Goal: Find specific page/section: Find specific page/section

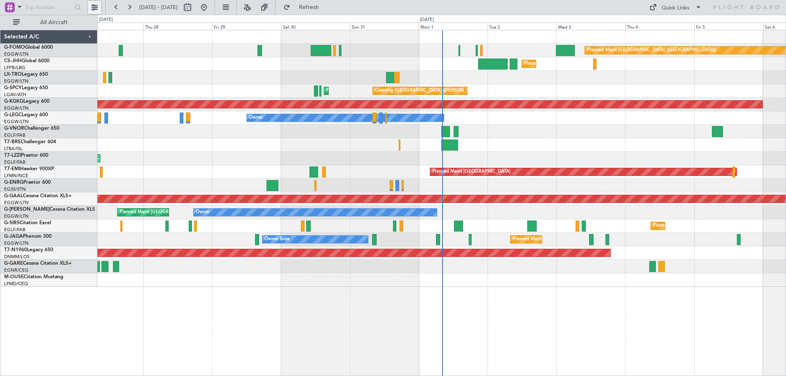
click at [93, 4] on button at bounding box center [94, 7] width 13 height 13
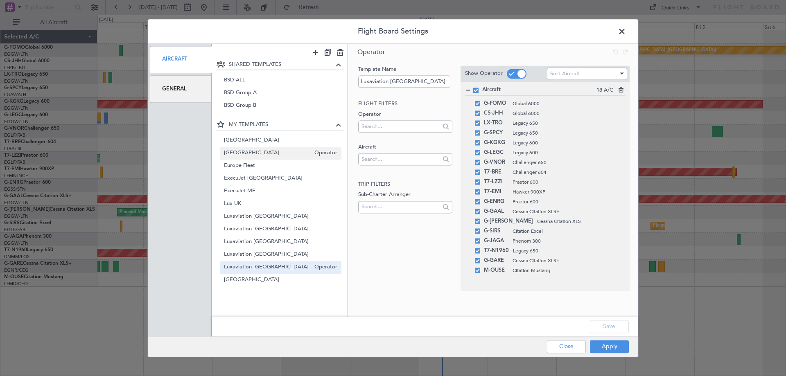
click at [236, 155] on span "[GEOGRAPHIC_DATA]" at bounding box center [267, 153] width 87 height 9
type input "[GEOGRAPHIC_DATA]"
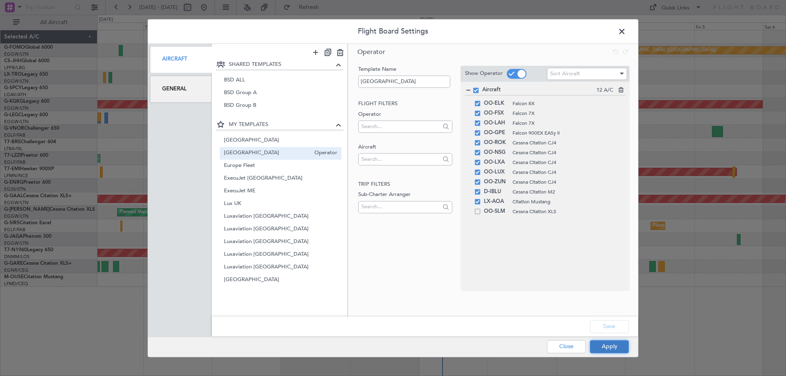
drag, startPoint x: 613, startPoint y: 346, endPoint x: 620, endPoint y: 348, distance: 7.3
click at [614, 346] on button "Apply" at bounding box center [609, 346] width 39 height 13
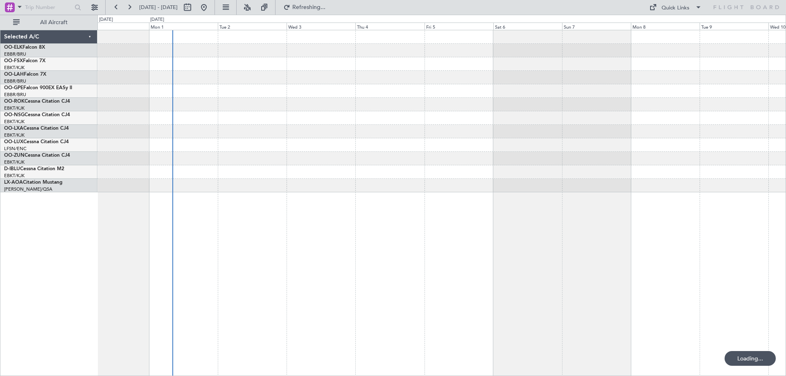
click at [306, 200] on div at bounding box center [441, 203] width 689 height 346
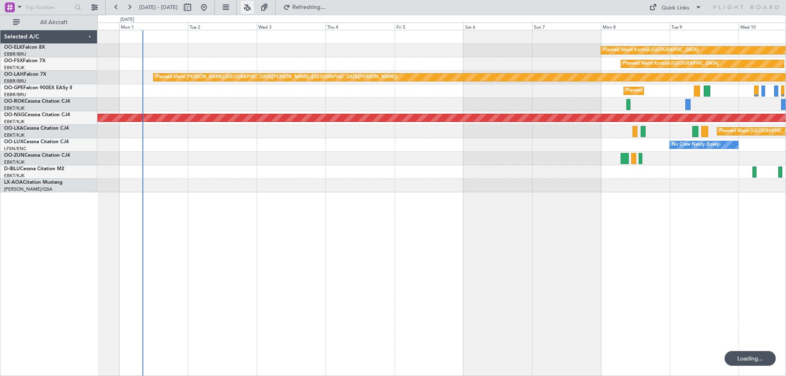
click at [254, 8] on button at bounding box center [247, 7] width 13 height 13
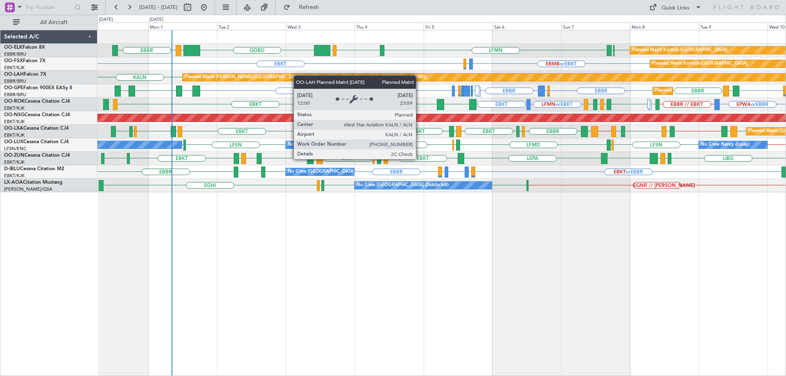
click at [306, 79] on div "GOBD LIRA EBBR EBKT EBBR LFMN EBBR LIML Planned Maint Kortrijk-Wevelgem EBKT EB…" at bounding box center [441, 111] width 688 height 162
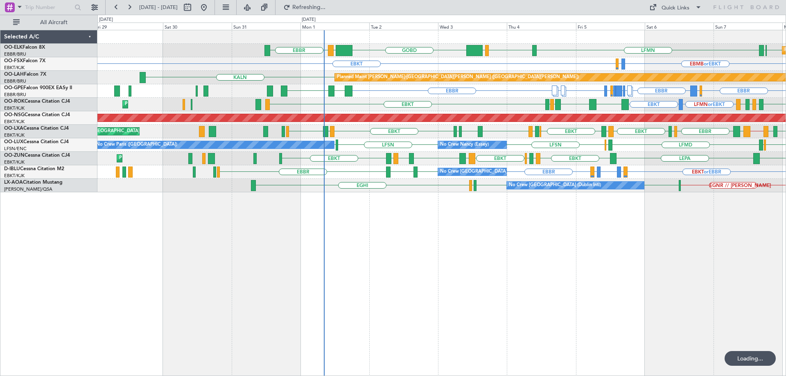
click at [383, 143] on div "Planned Maint Kortrijk-Wevelgem GOBD LIRA EBBR EBKT EBBR LFMN EBBR LIML EBKT EB…" at bounding box center [441, 111] width 688 height 162
click at [383, 143] on div "No Crew Nancy (Essey) No Crew Paris (Le Bourget) LFSN LFSN LFPB ELLX LFMD ELLX …" at bounding box center [441, 145] width 688 height 14
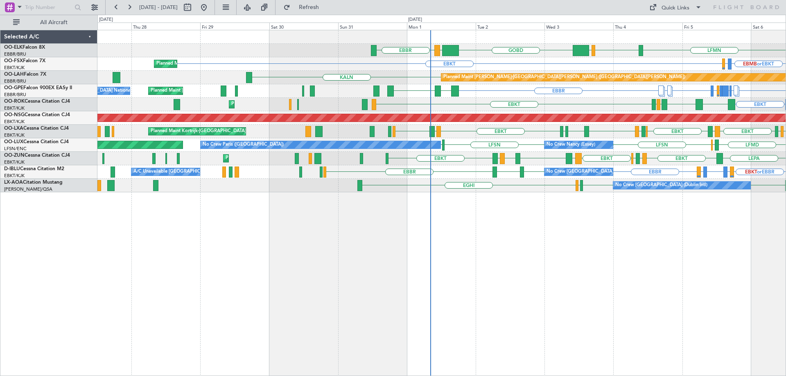
click at [504, 129] on div "GOBD LIRA EBBR LFMN EBBR LIML EBBR EBKT Planned Maint Kortrijk-Wevelgem EBKT EB…" at bounding box center [441, 111] width 688 height 162
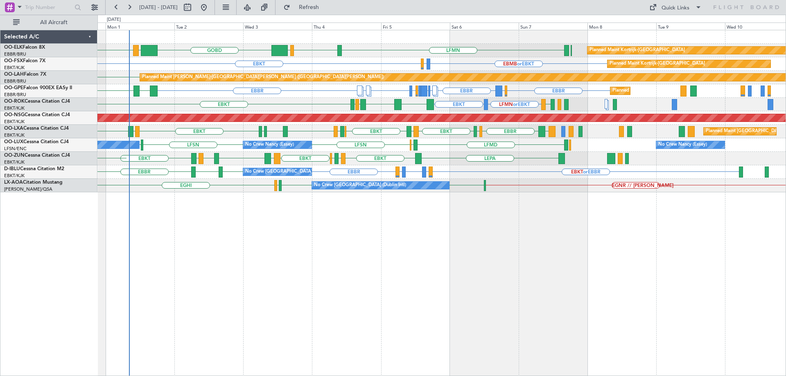
click at [410, 174] on div "GOBD LIRA EBBR LFMN EBBR LIML Planned Maint Kortrijk-Wevelgem LEPA EBKT EBMB or…" at bounding box center [441, 111] width 688 height 162
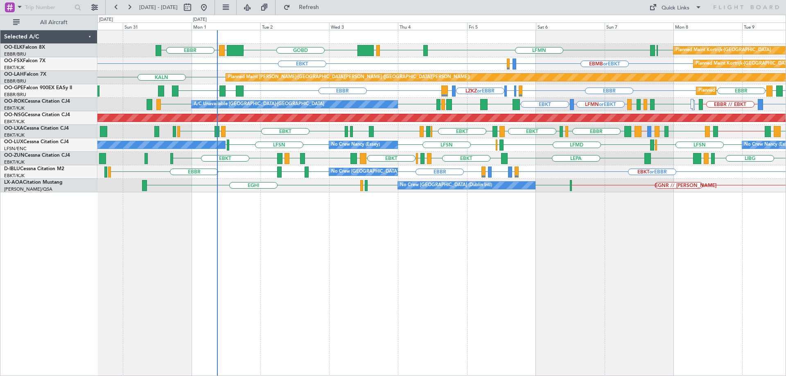
click at [295, 208] on div "LFMN EBBR LIML GOBD LIRA EBBR EBBR EBKT Planned Maint Kortrijk-Wevelgem EBMB or…" at bounding box center [441, 203] width 689 height 346
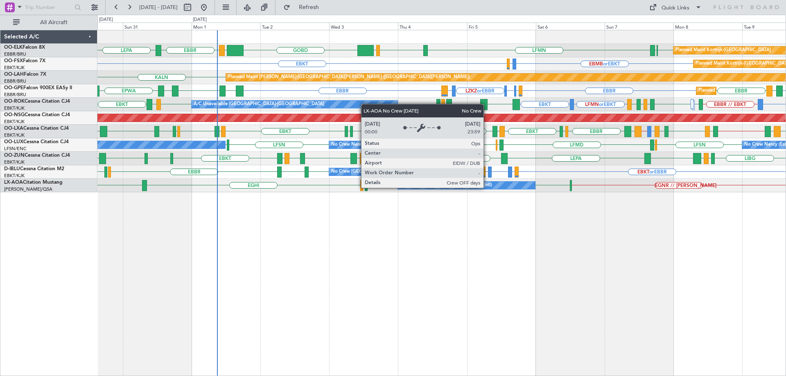
click at [487, 188] on div "No Crew [GEOGRAPHIC_DATA] (Dublin Intl)" at bounding box center [466, 185] width 137 height 7
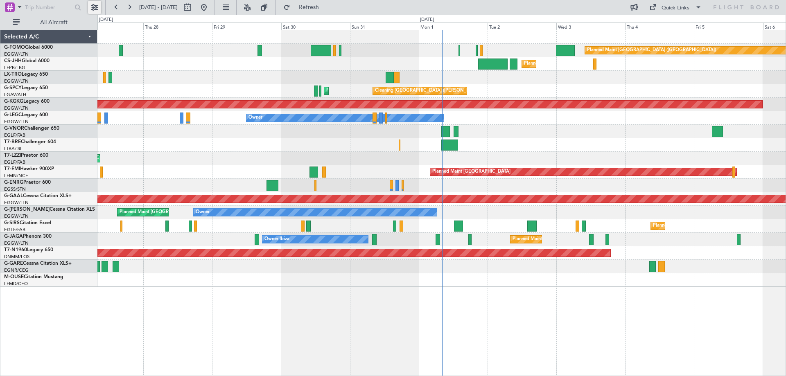
click at [94, 5] on button at bounding box center [94, 7] width 13 height 13
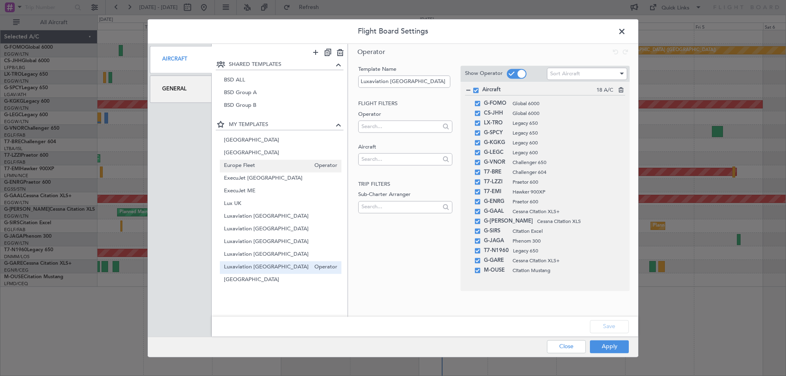
click at [267, 165] on span "Europe Fleet" at bounding box center [267, 166] width 87 height 9
type input "Europe Fleet"
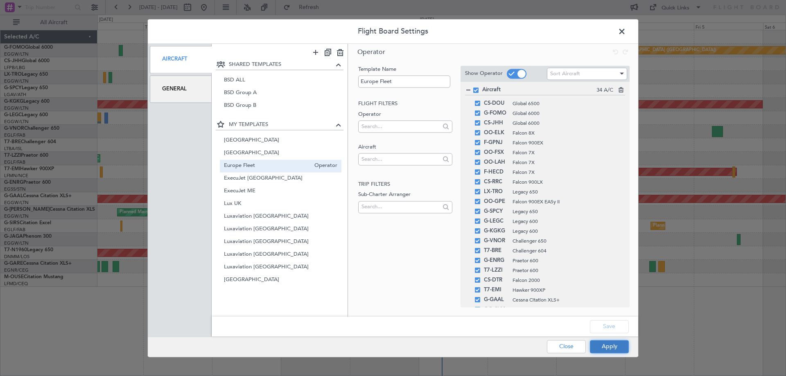
click at [601, 347] on button "Apply" at bounding box center [609, 346] width 39 height 13
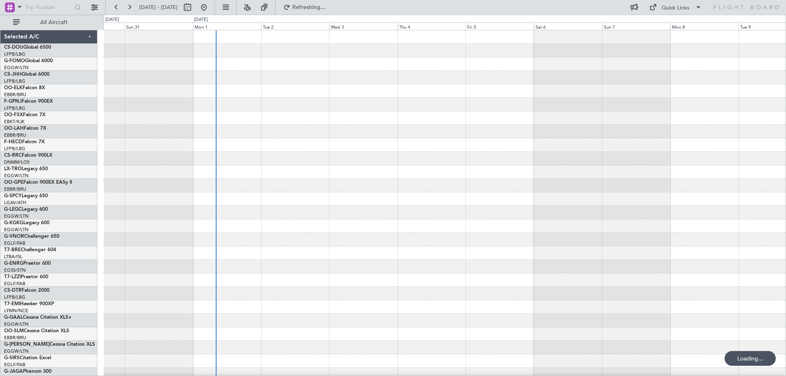
click at [396, 255] on div at bounding box center [445, 266] width 682 height 473
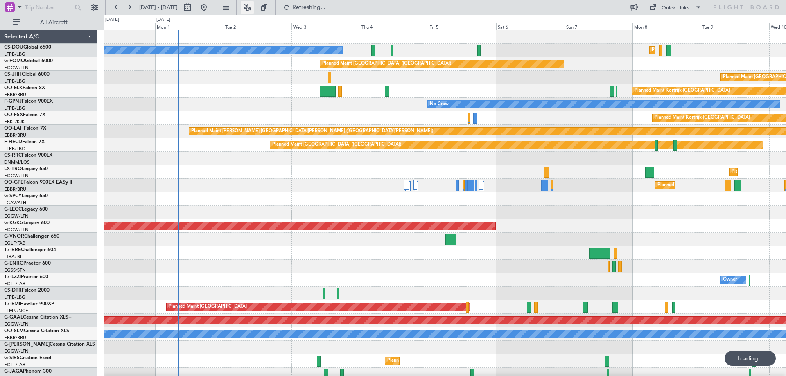
click at [254, 7] on button at bounding box center [247, 7] width 13 height 13
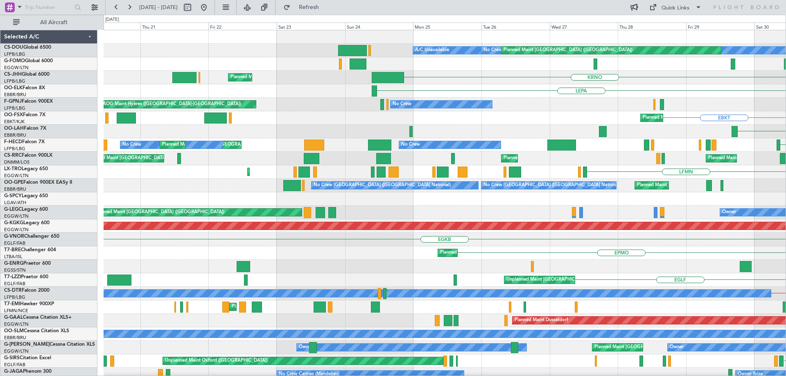
click at [786, 211] on html "[DATE] - [DATE] Refresh Quick Links All Aircraft No Crew Planned Maint [GEOGRAP…" at bounding box center [393, 188] width 786 height 376
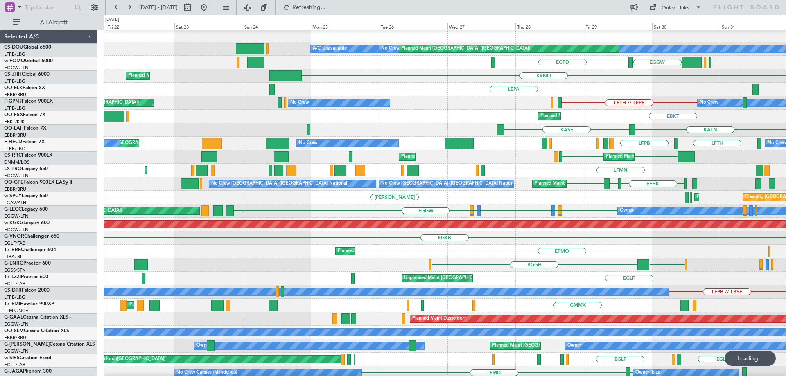
scroll to position [2, 0]
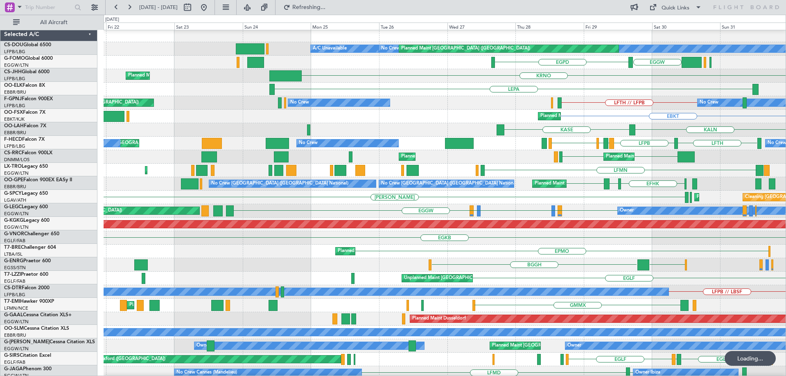
click at [195, 195] on div "[PERSON_NAME] Planned Maint [GEOGRAPHIC_DATA] ([PERSON_NAME] Intl) Cleaning [GE…" at bounding box center [445, 198] width 682 height 14
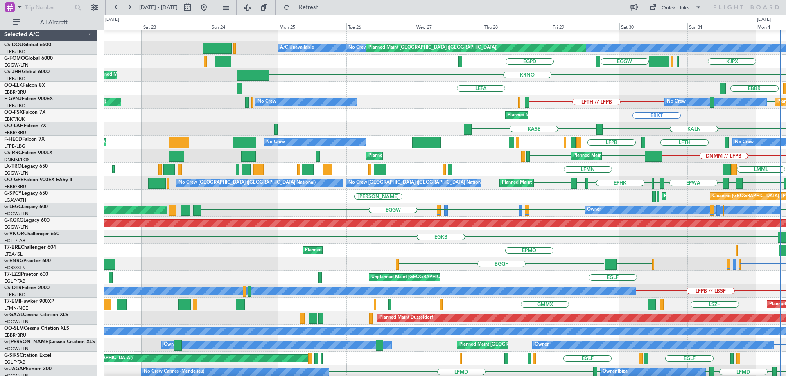
click at [178, 214] on div "No Crew Planned Maint [GEOGRAPHIC_DATA] ([GEOGRAPHIC_DATA]) A/C Unavailable Pla…" at bounding box center [445, 264] width 682 height 473
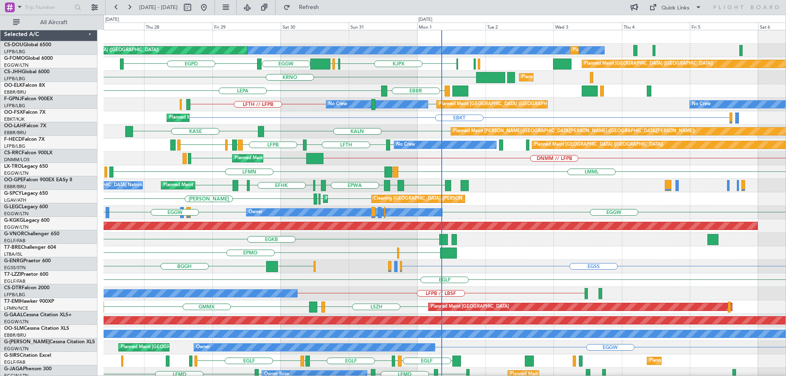
scroll to position [0, 0]
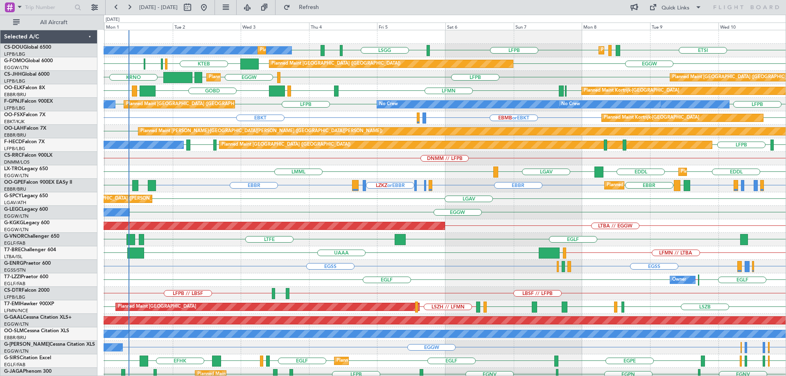
click at [170, 211] on div "No Crew Planned Maint [GEOGRAPHIC_DATA] ([GEOGRAPHIC_DATA]) Planned Maint [GEOG…" at bounding box center [445, 266] width 682 height 473
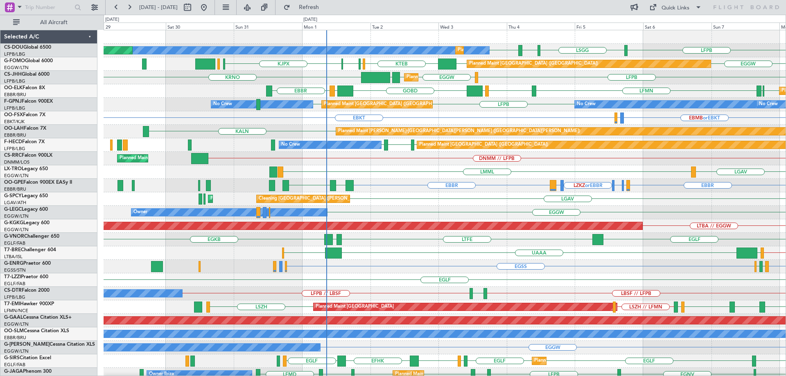
click at [421, 202] on div "Cleaning [GEOGRAPHIC_DATA] ([PERSON_NAME] Intl) LGAV Planned Maint [GEOGRAPHIC_…" at bounding box center [445, 199] width 682 height 14
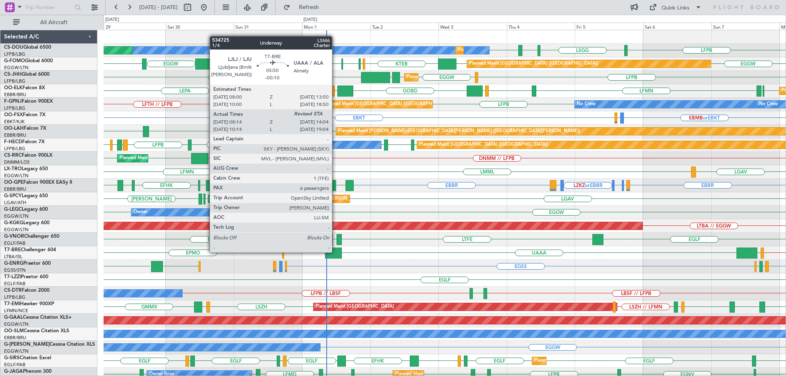
click at [336, 252] on div at bounding box center [333, 253] width 17 height 11
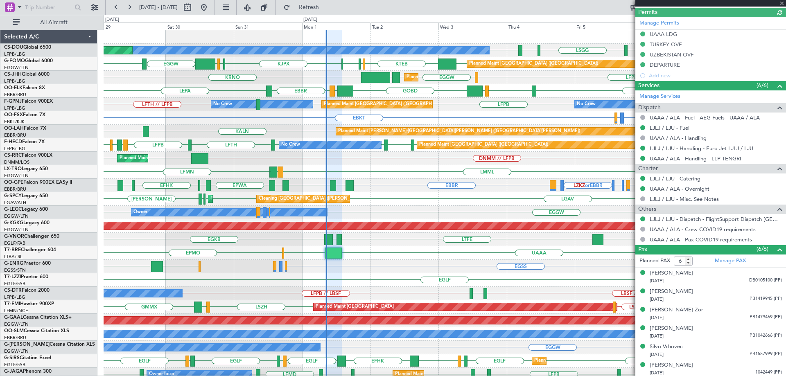
scroll to position [237, 0]
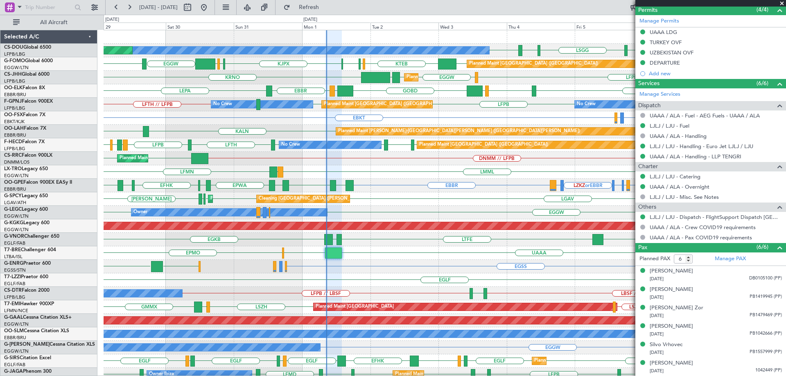
click at [782, 4] on span at bounding box center [782, 3] width 8 height 7
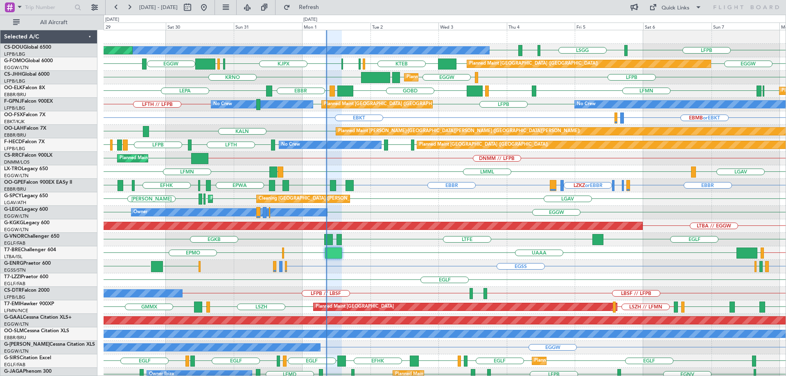
type input "0"
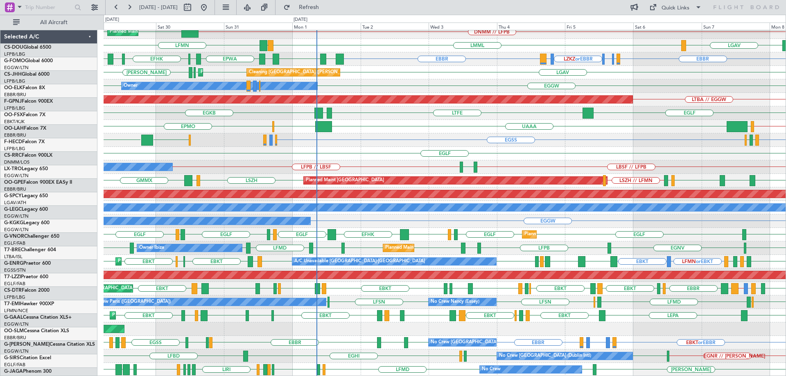
scroll to position [127, 0]
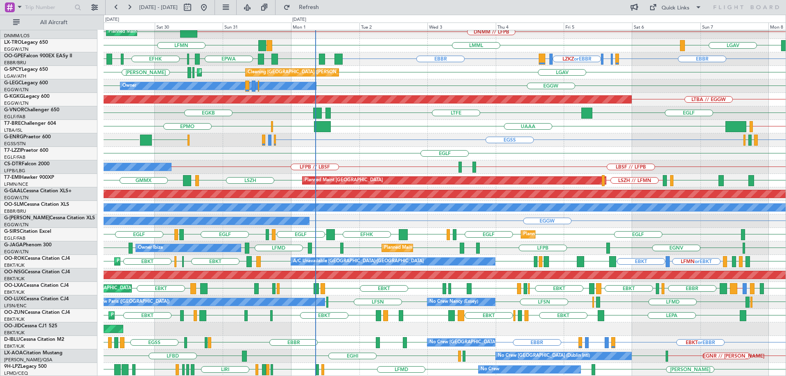
click at [400, 109] on div "EBBR LFPB EDDF LFPB LFPB LFTH LFPB LIRZ Planned Maint [GEOGRAPHIC_DATA] ([GEOGR…" at bounding box center [445, 140] width 682 height 473
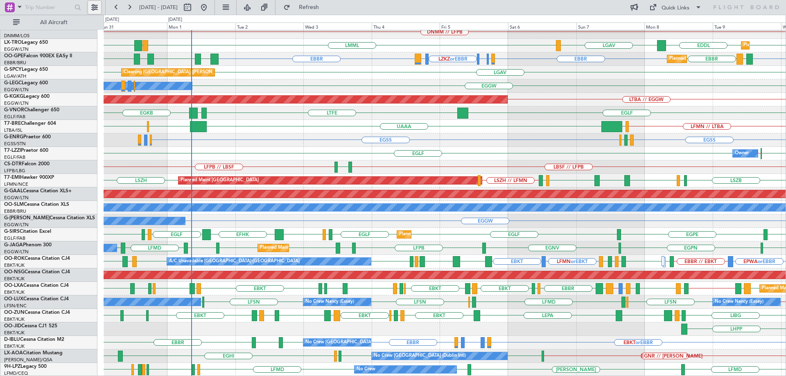
click at [94, 6] on button at bounding box center [94, 7] width 13 height 13
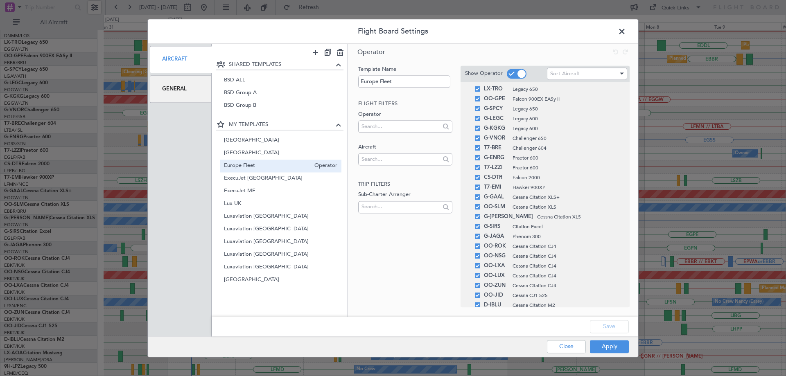
scroll to position [130, 0]
click at [478, 297] on span at bounding box center [477, 297] width 5 height 5
click at [481, 295] on input "checkbox" at bounding box center [481, 295] width 0 height 0
click at [607, 328] on button "Save" at bounding box center [609, 326] width 39 height 13
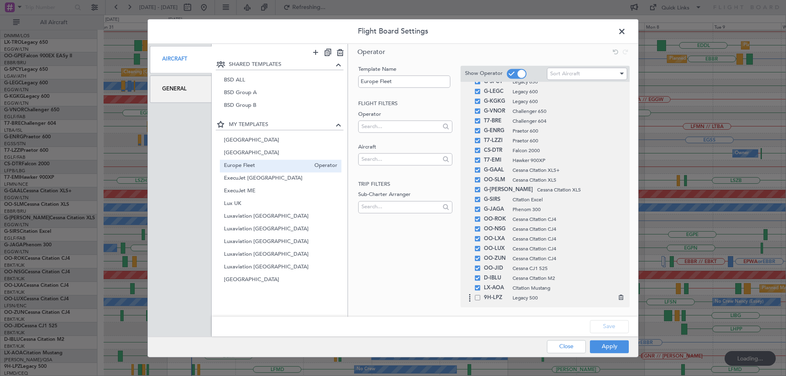
click at [618, 299] on icon at bounding box center [621, 297] width 6 height 6
click at [612, 348] on button "Apply" at bounding box center [609, 346] width 39 height 13
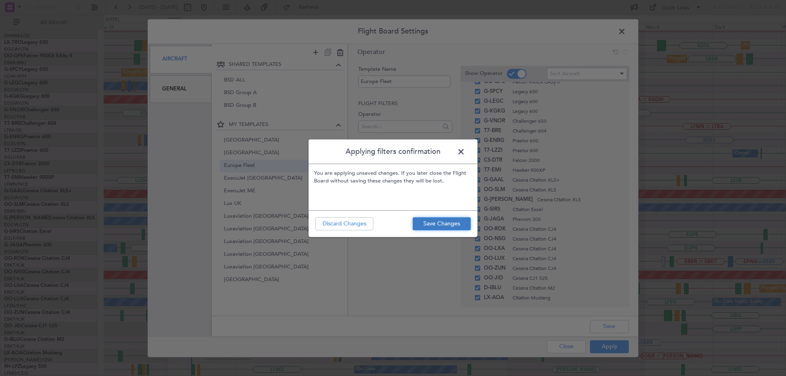
click at [449, 225] on button "Save Changes" at bounding box center [442, 223] width 58 height 13
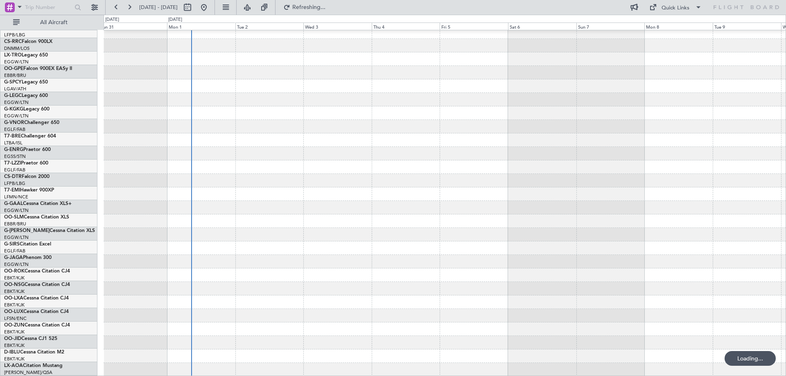
scroll to position [113, 0]
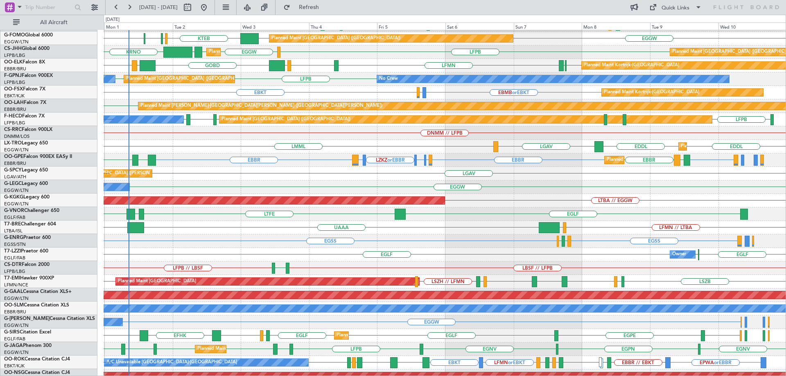
click at [468, 212] on div "EGLF LTFE EGKB LUKK" at bounding box center [445, 215] width 682 height 14
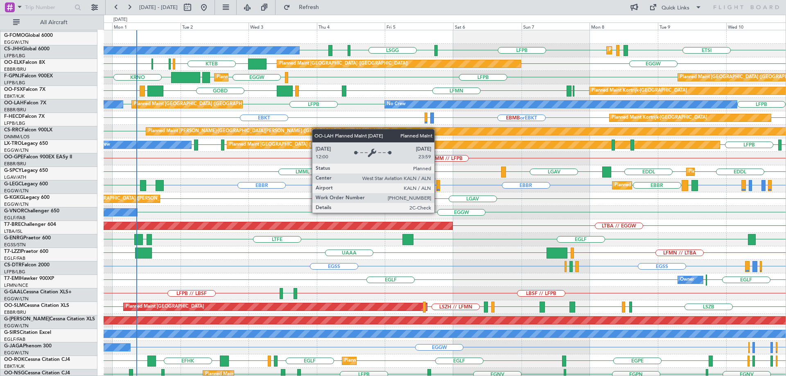
scroll to position [0, 0]
